Goal: Information Seeking & Learning: Learn about a topic

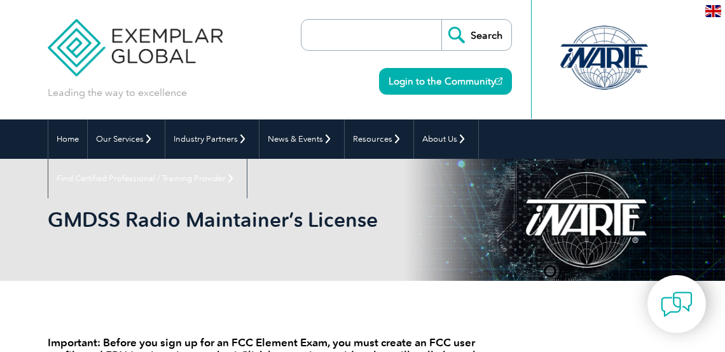
click at [346, 73] on div "Search Login to the Community" at bounding box center [406, 59] width 211 height 119
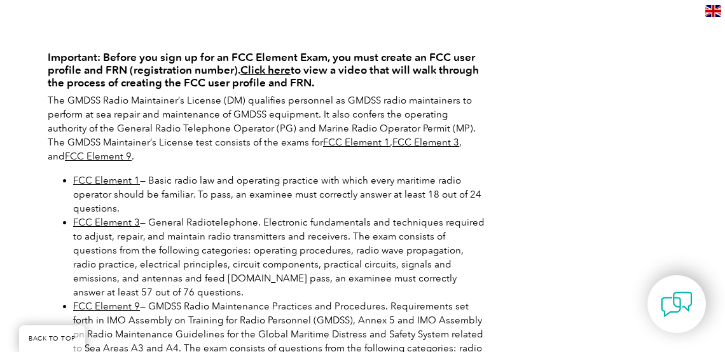
scroll to position [283, 0]
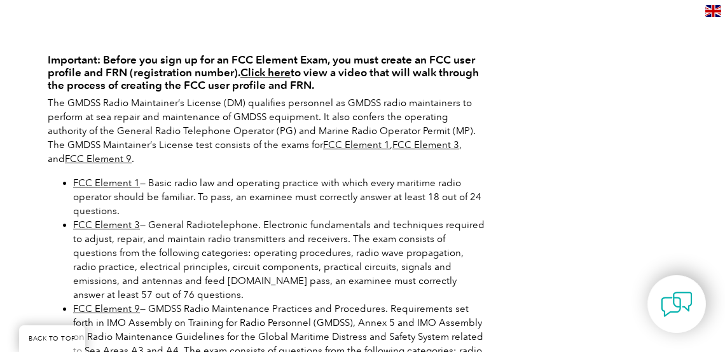
click at [104, 182] on link "FCC Element 1" at bounding box center [106, 182] width 67 height 11
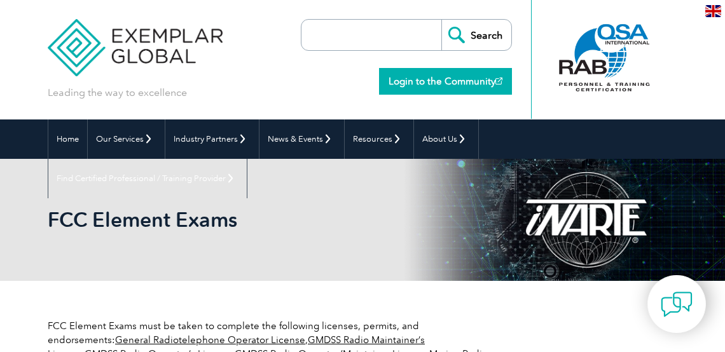
click at [458, 83] on link "Login to the Community" at bounding box center [445, 81] width 133 height 27
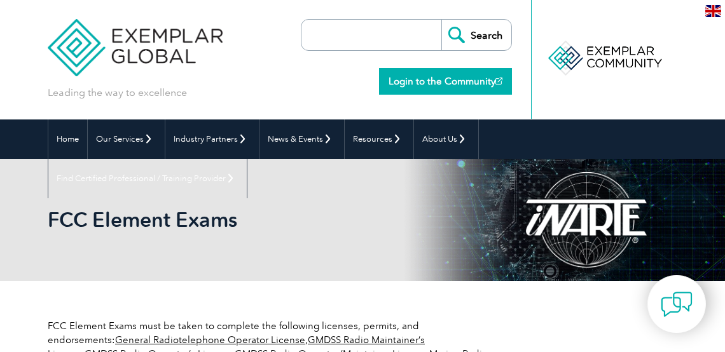
click at [418, 79] on link "Login to the Community" at bounding box center [445, 81] width 133 height 27
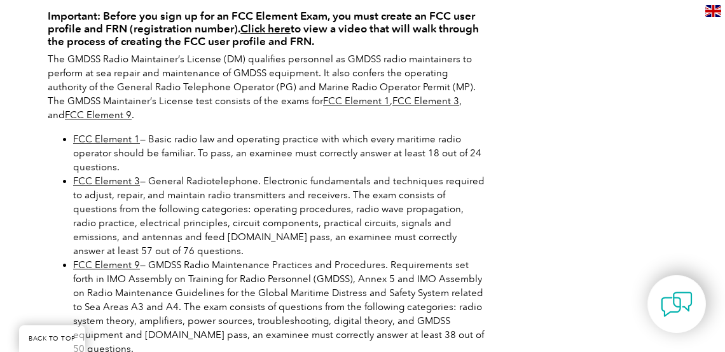
scroll to position [329, 0]
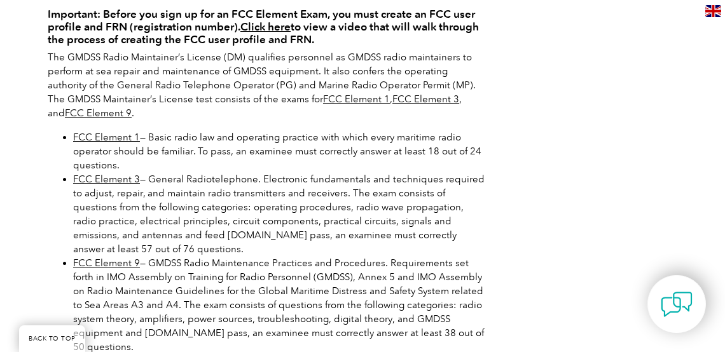
click at [106, 135] on link "FCC Element 1" at bounding box center [106, 137] width 67 height 11
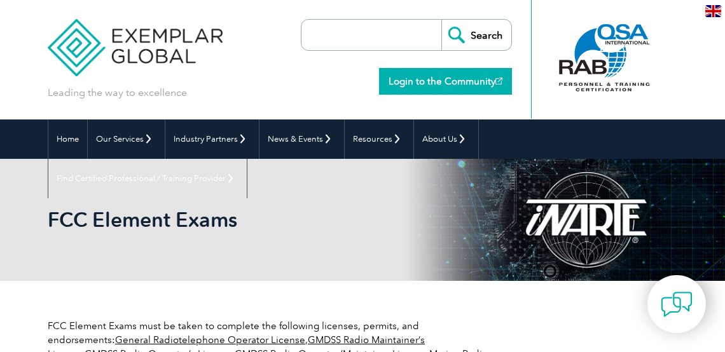
click at [475, 76] on link "Login to the Community" at bounding box center [445, 81] width 133 height 27
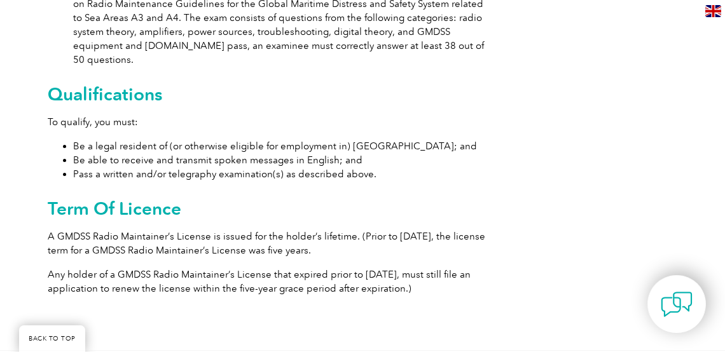
scroll to position [612, 0]
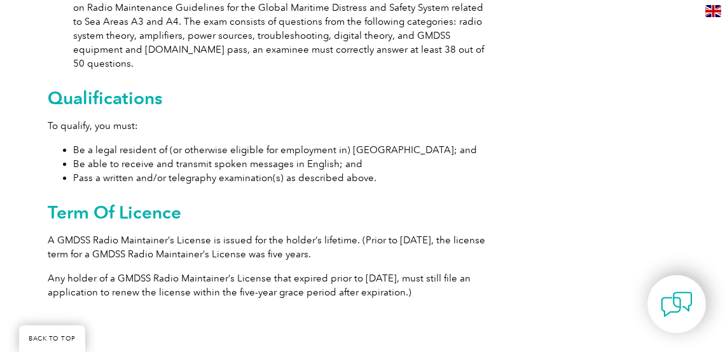
click at [116, 202] on h2 "Term Of Licence" at bounding box center [268, 212] width 440 height 20
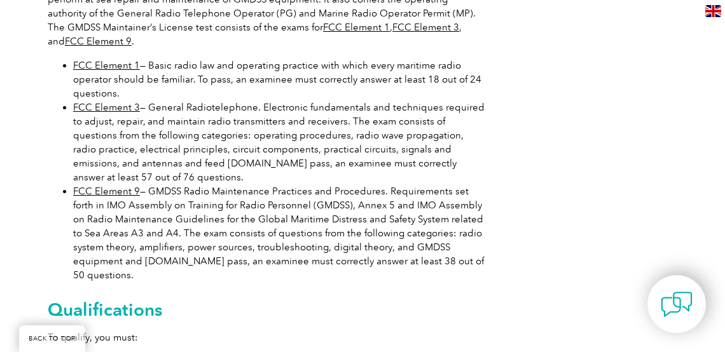
scroll to position [394, 0]
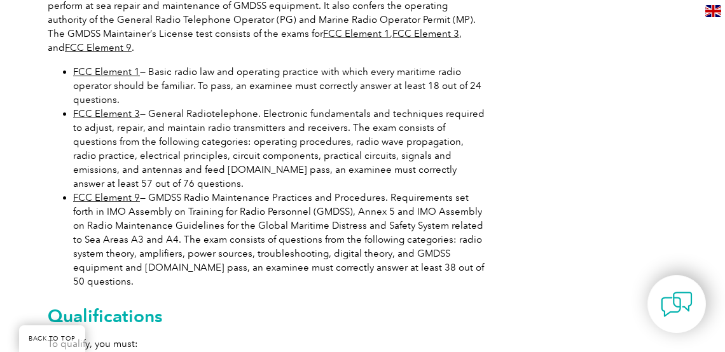
click at [128, 70] on link "FCC Element 1" at bounding box center [106, 71] width 67 height 11
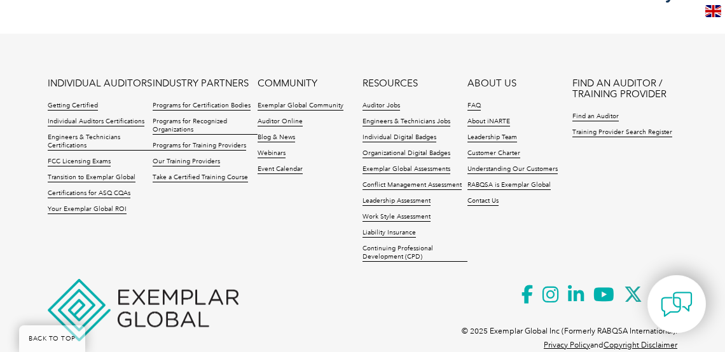
scroll to position [1434, 0]
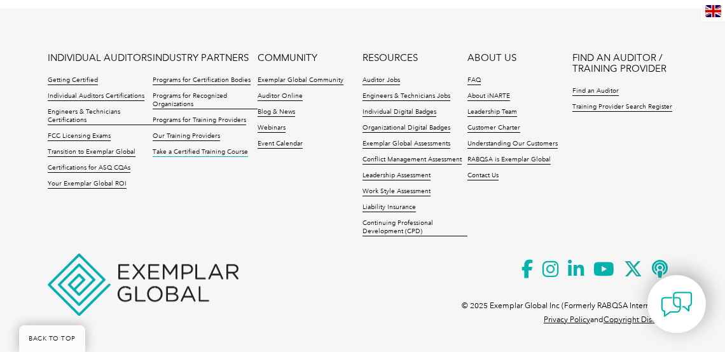
click at [198, 152] on link "Take a Certified Training Course" at bounding box center [200, 152] width 95 height 9
click at [85, 135] on link "FCC Licensing Exams" at bounding box center [79, 136] width 63 height 9
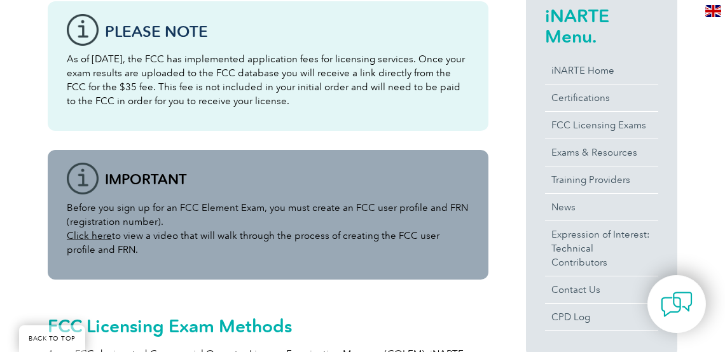
scroll to position [334, 0]
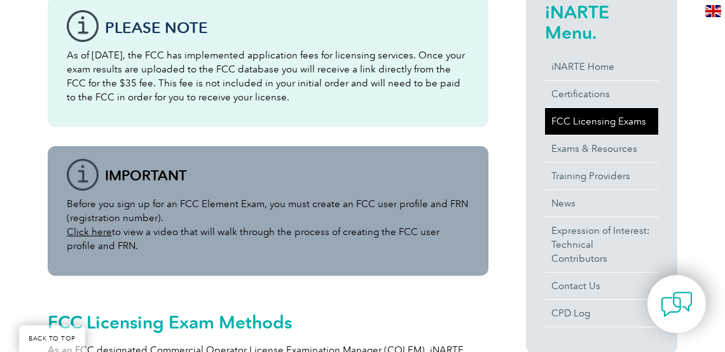
click at [619, 118] on link "FCC Licensing Exams" at bounding box center [601, 121] width 113 height 27
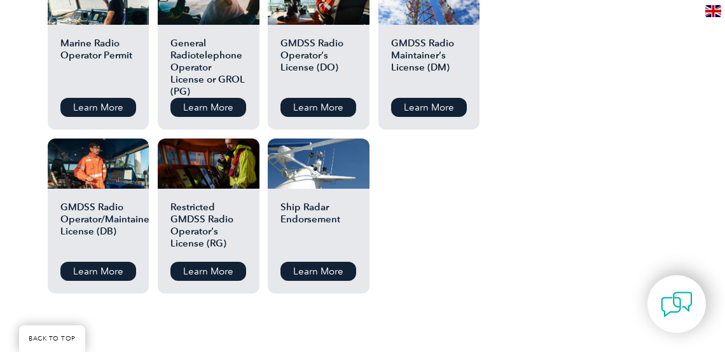
scroll to position [1603, 0]
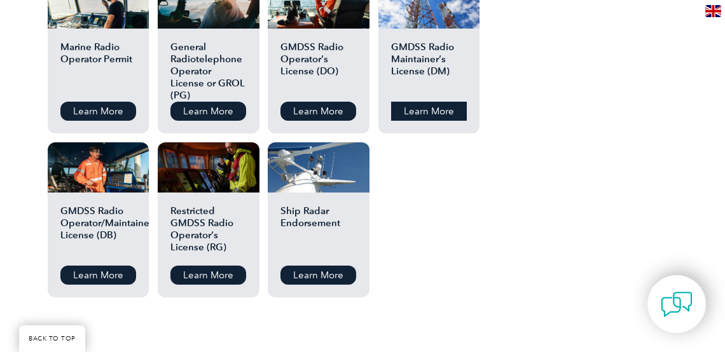
click at [430, 107] on link "Learn More" at bounding box center [429, 111] width 76 height 19
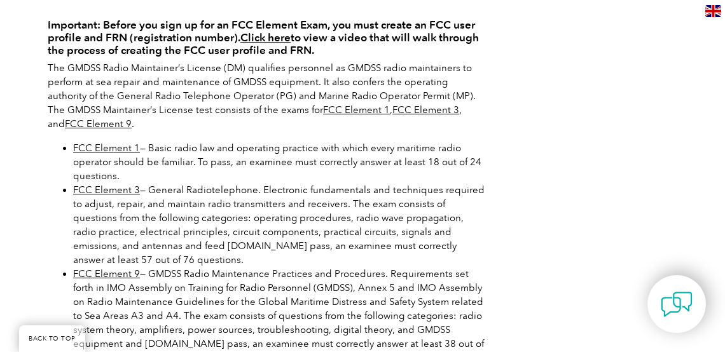
scroll to position [316, 0]
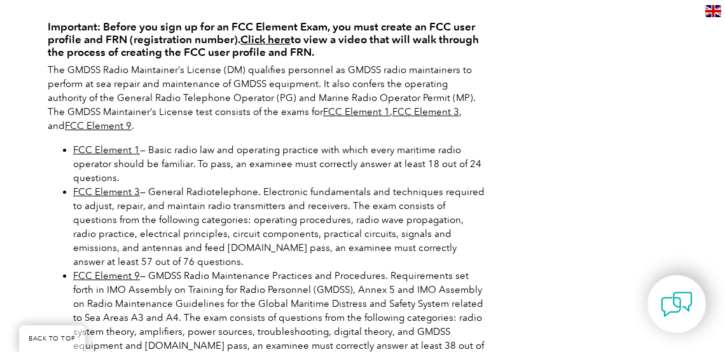
click at [109, 152] on link "FCC Element 1" at bounding box center [106, 149] width 67 height 11
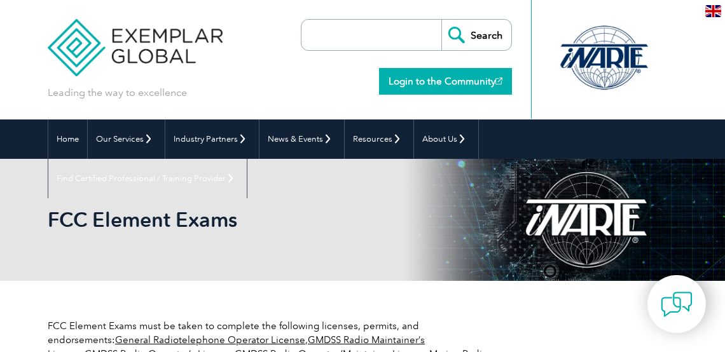
click at [465, 82] on link "Login to the Community" at bounding box center [445, 81] width 133 height 27
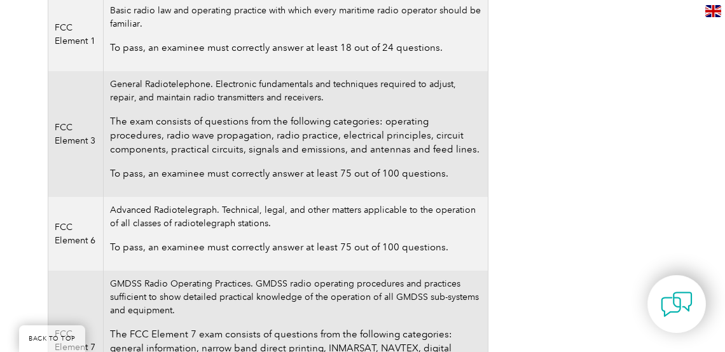
scroll to position [435, 0]
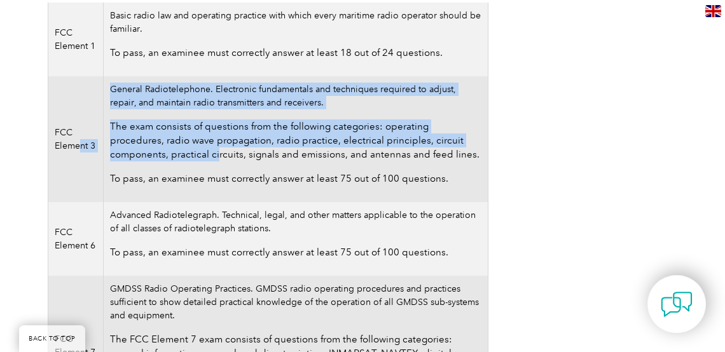
drag, startPoint x: 79, startPoint y: 142, endPoint x: 161, endPoint y: 151, distance: 83.0
click at [160, 151] on tr "FCC Element 3 General Radiotelephone. Electronic fundamentals and techniques re…" at bounding box center [268, 139] width 440 height 126
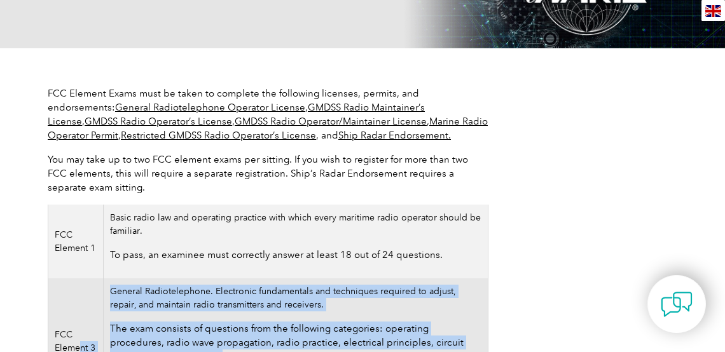
scroll to position [0, 0]
